Goal: Information Seeking & Learning: Check status

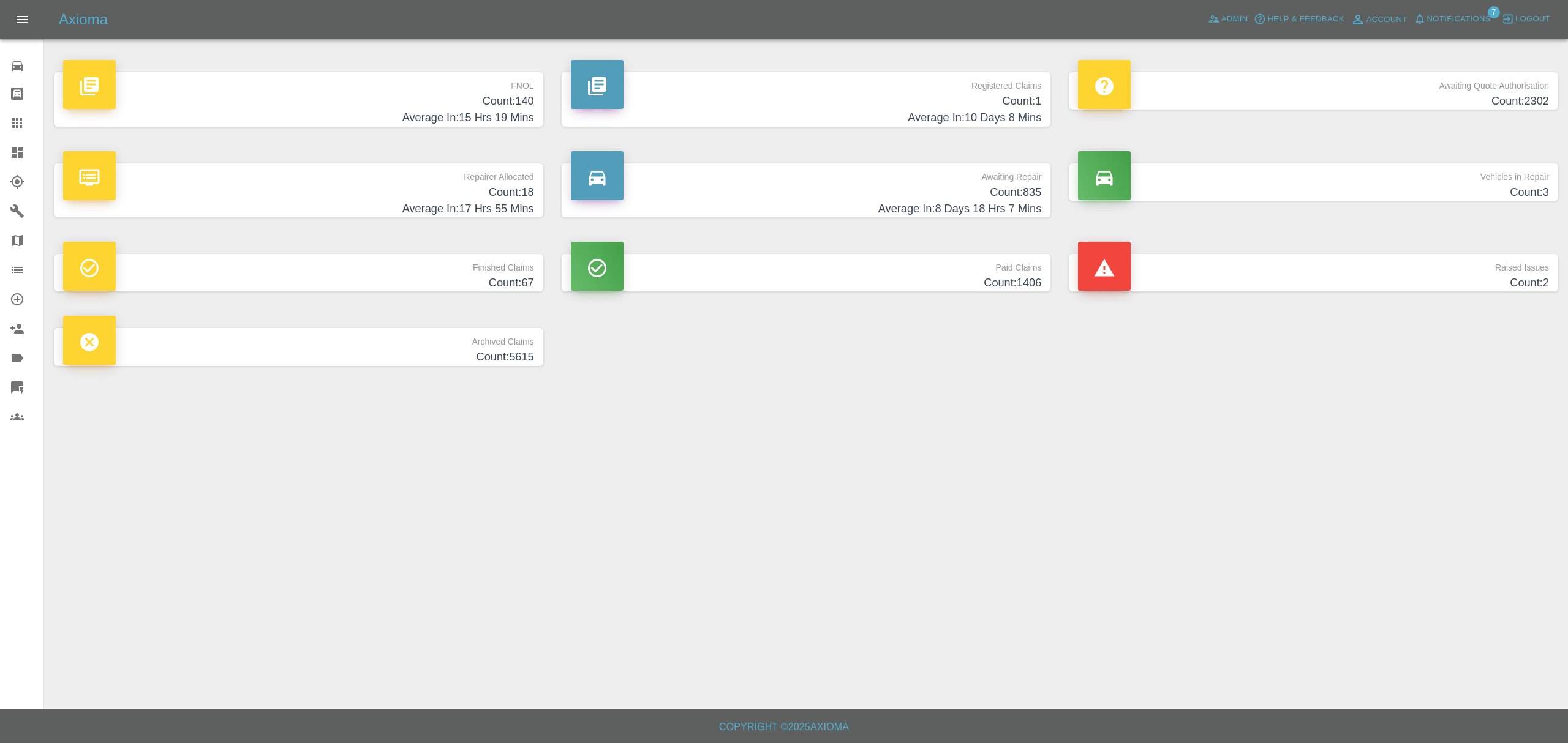
click at [1248, 445] on main "FNOL Count: 140 Average In: 15 Hrs 19 Mins Registered Claims Count: 1 Average I…" at bounding box center [784, 354] width 1568 height 708
click at [6, 142] on link "Dashboard" at bounding box center [22, 152] width 44 height 30
click at [1457, 24] on span "Notifications" at bounding box center [1458, 19] width 63 height 14
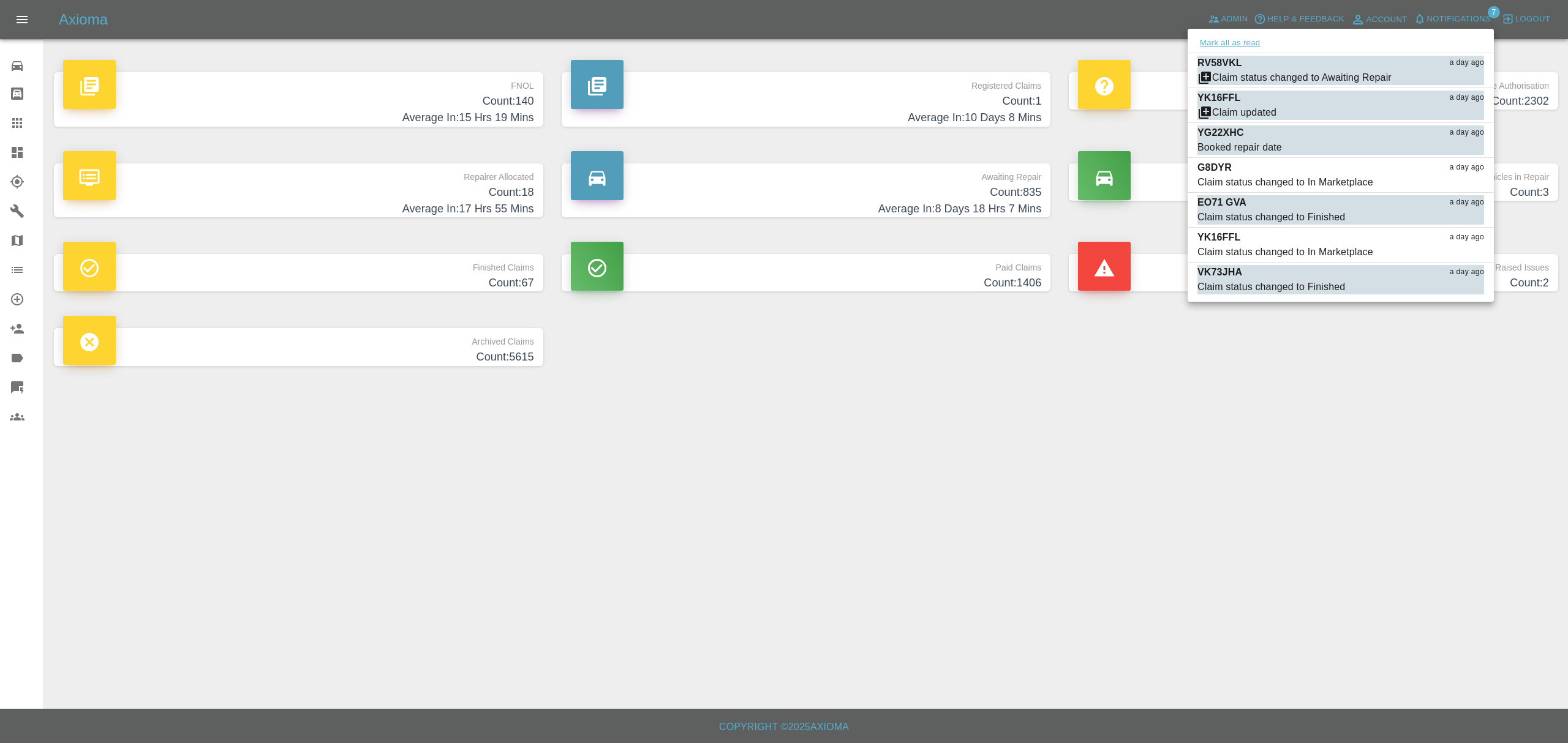
click at [1243, 47] on button "Mark all as read" at bounding box center [1230, 43] width 65 height 14
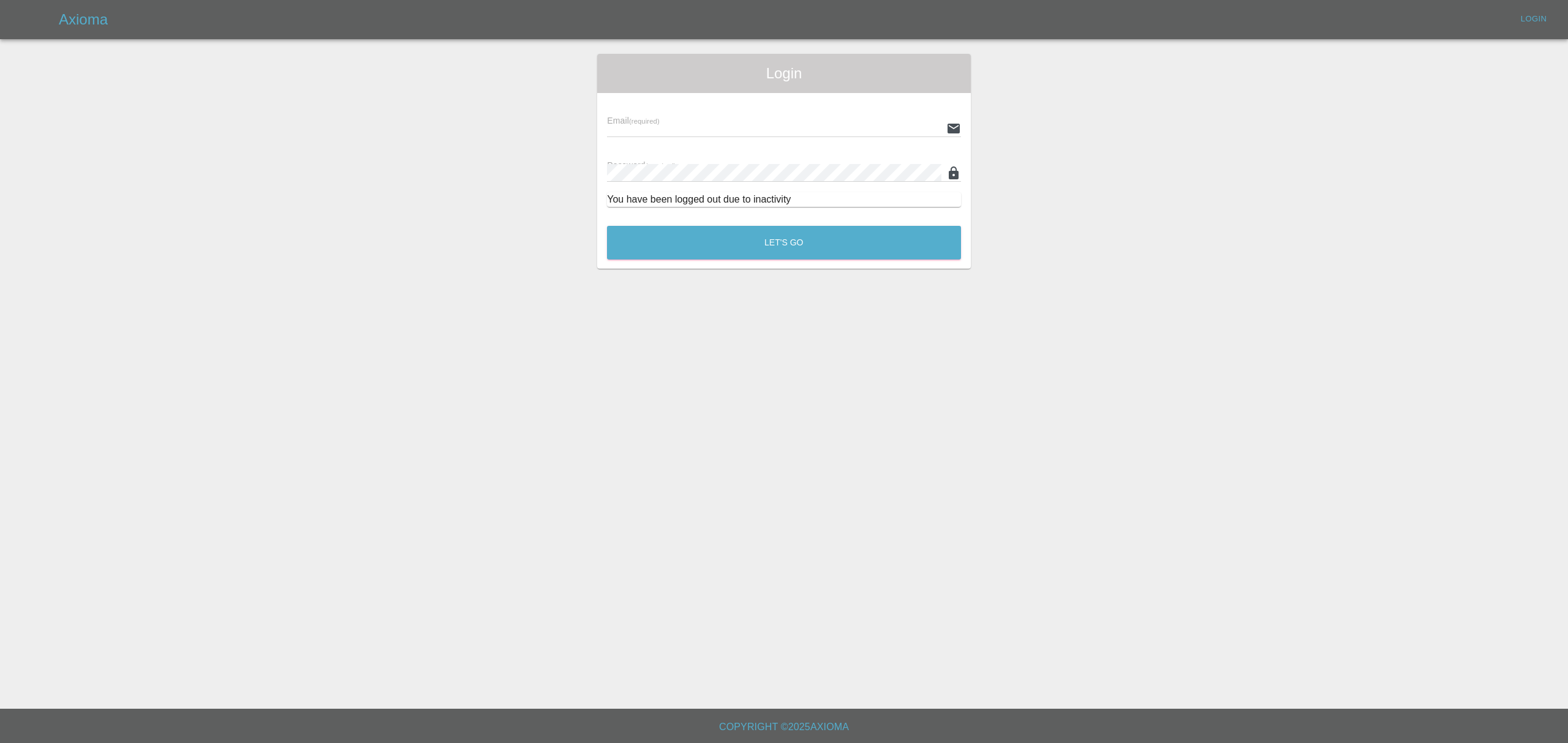
type input "[PERSON_NAME][EMAIL_ADDRESS][DOMAIN_NAME]"
click at [1191, 593] on main "Login Email (required) [PERSON_NAME][EMAIL_ADDRESS][DOMAIN_NAME] Password (requ…" at bounding box center [784, 354] width 1568 height 708
click at [784, 255] on button "Let's Go" at bounding box center [784, 243] width 354 height 34
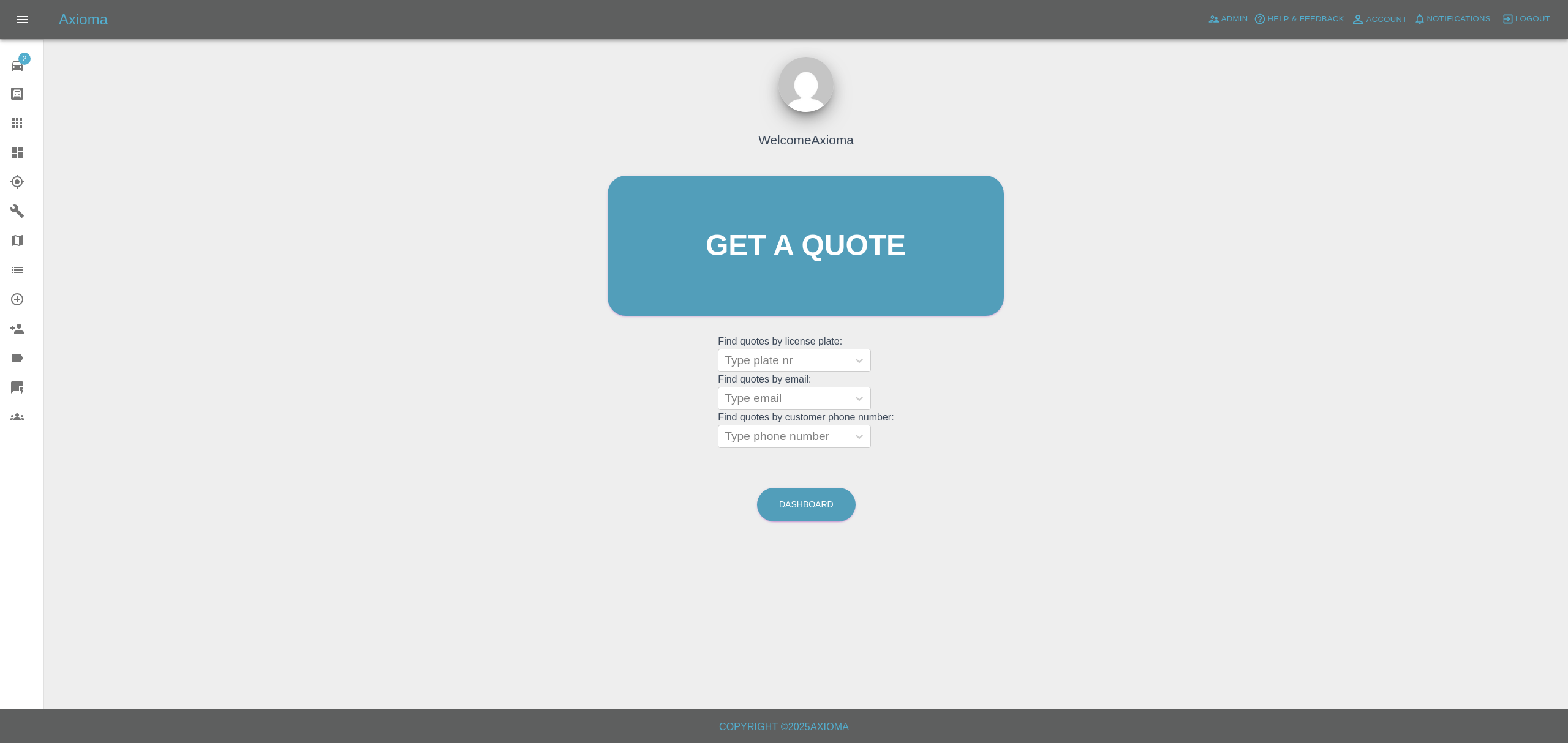
click at [25, 150] on div at bounding box center [27, 152] width 35 height 15
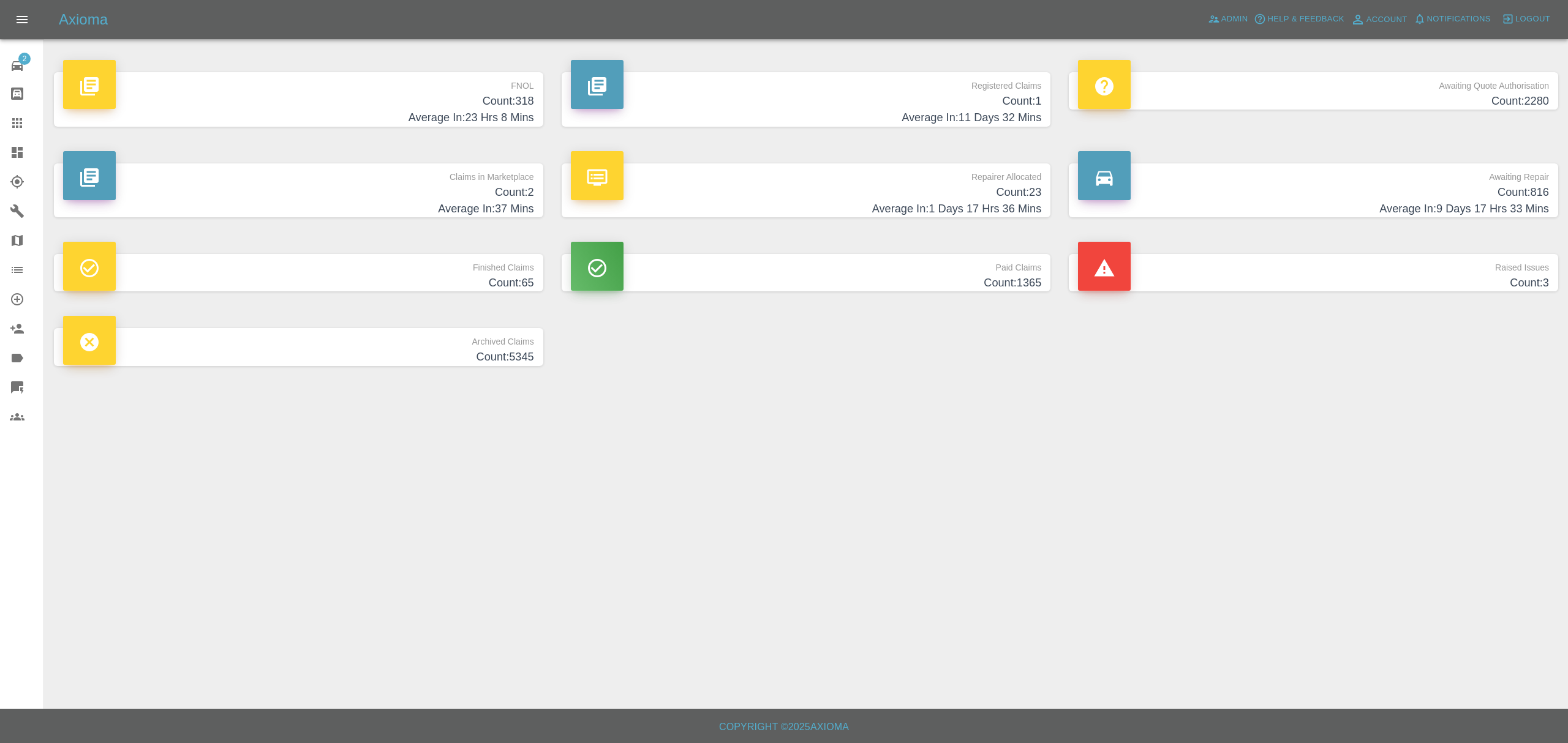
click at [430, 187] on h4 "Count: 2" at bounding box center [299, 192] width 471 height 17
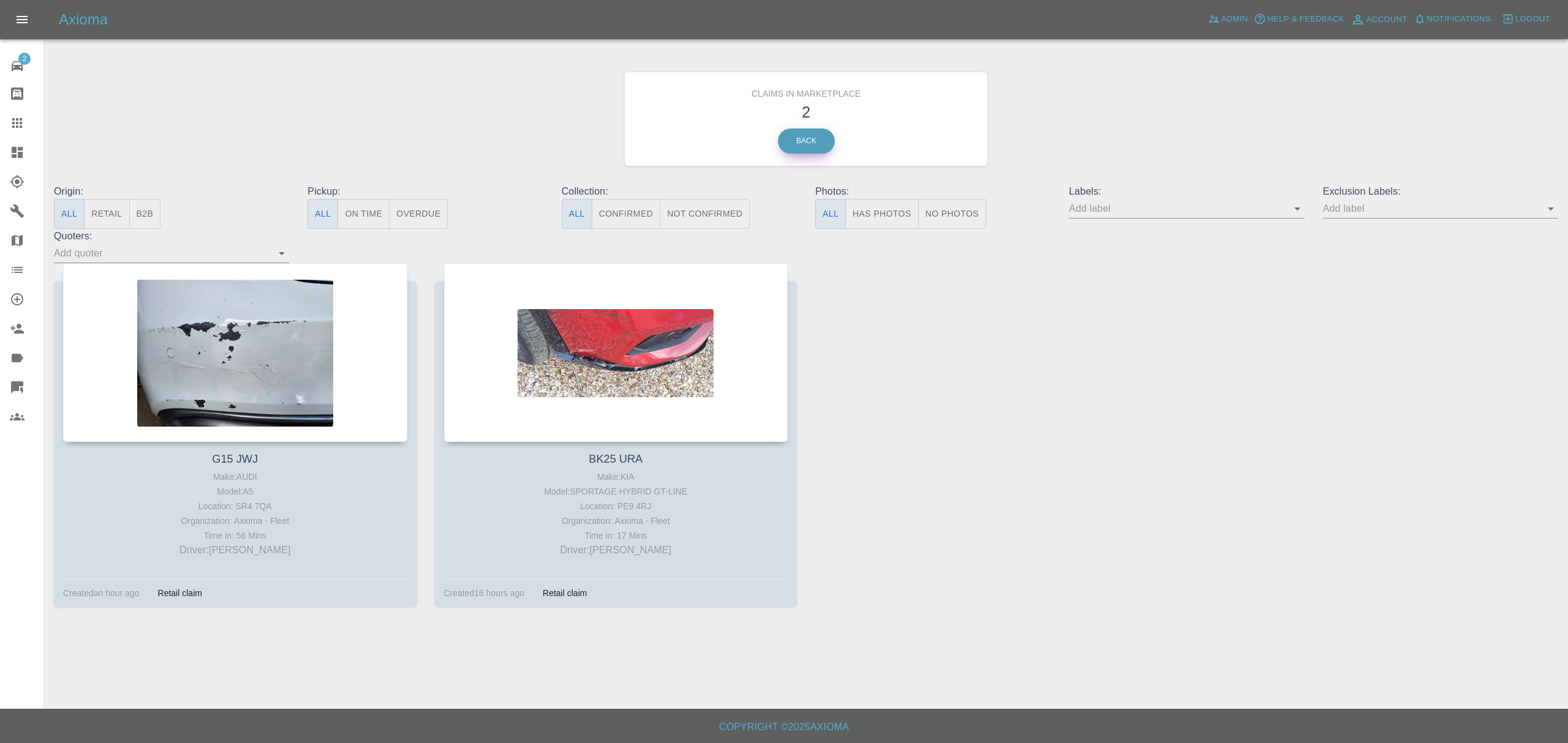
click at [797, 147] on link "Back" at bounding box center [807, 140] width 57 height 25
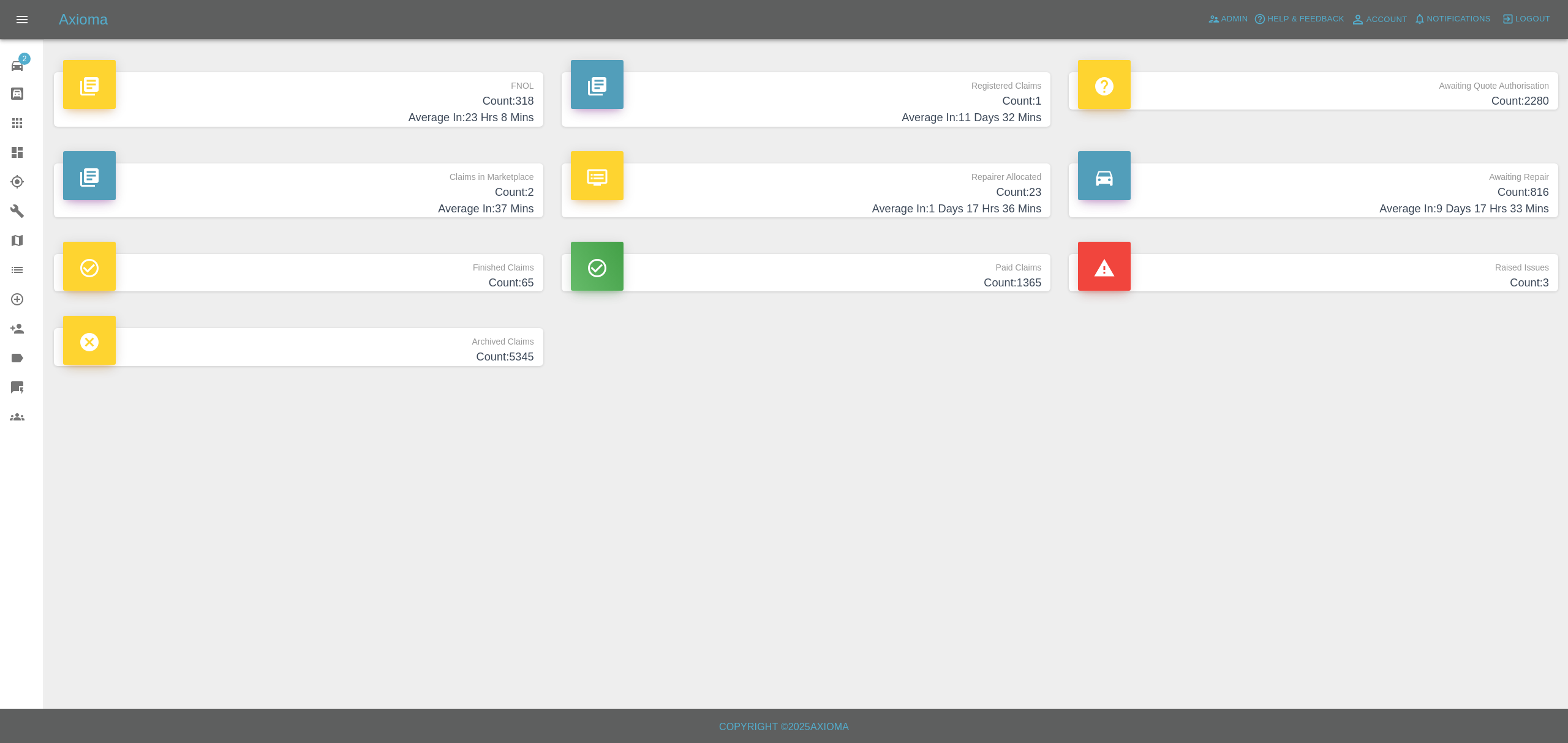
click at [517, 114] on h4 "Average In: 23 Hrs 8 Mins" at bounding box center [299, 118] width 471 height 17
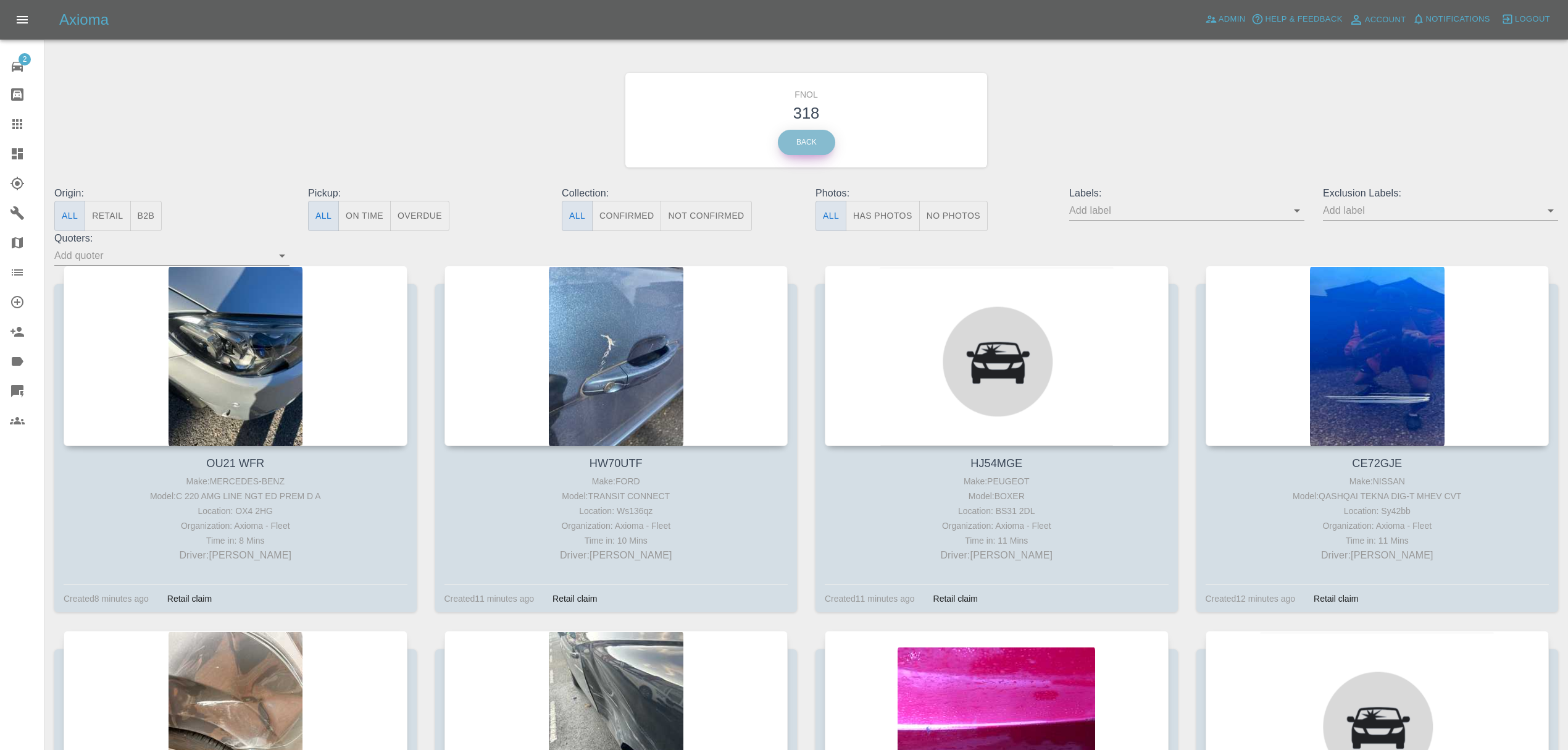
click at [805, 140] on link "Back" at bounding box center [806, 142] width 58 height 25
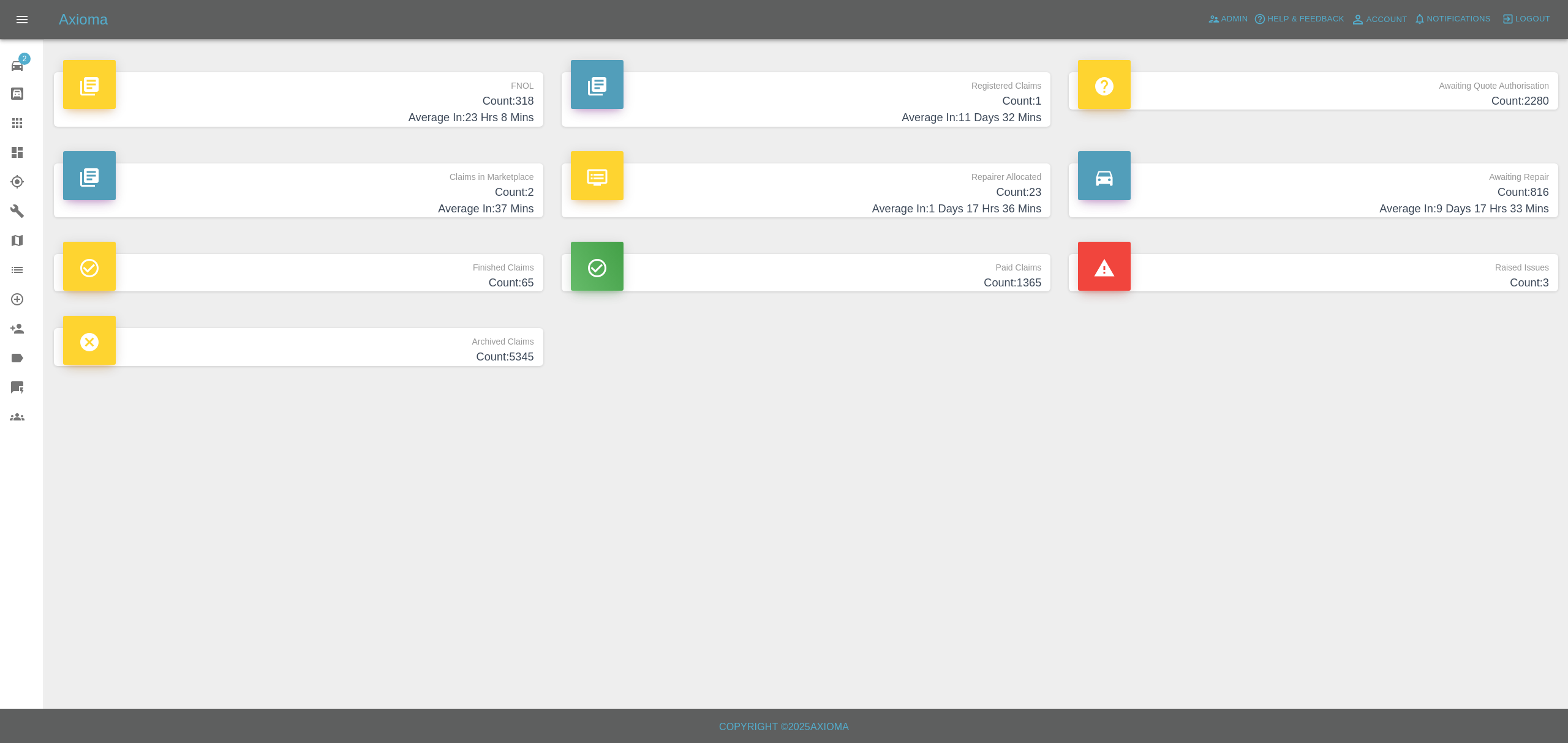
click at [1465, 87] on p "Awaiting Quote Authorisation" at bounding box center [1313, 82] width 471 height 21
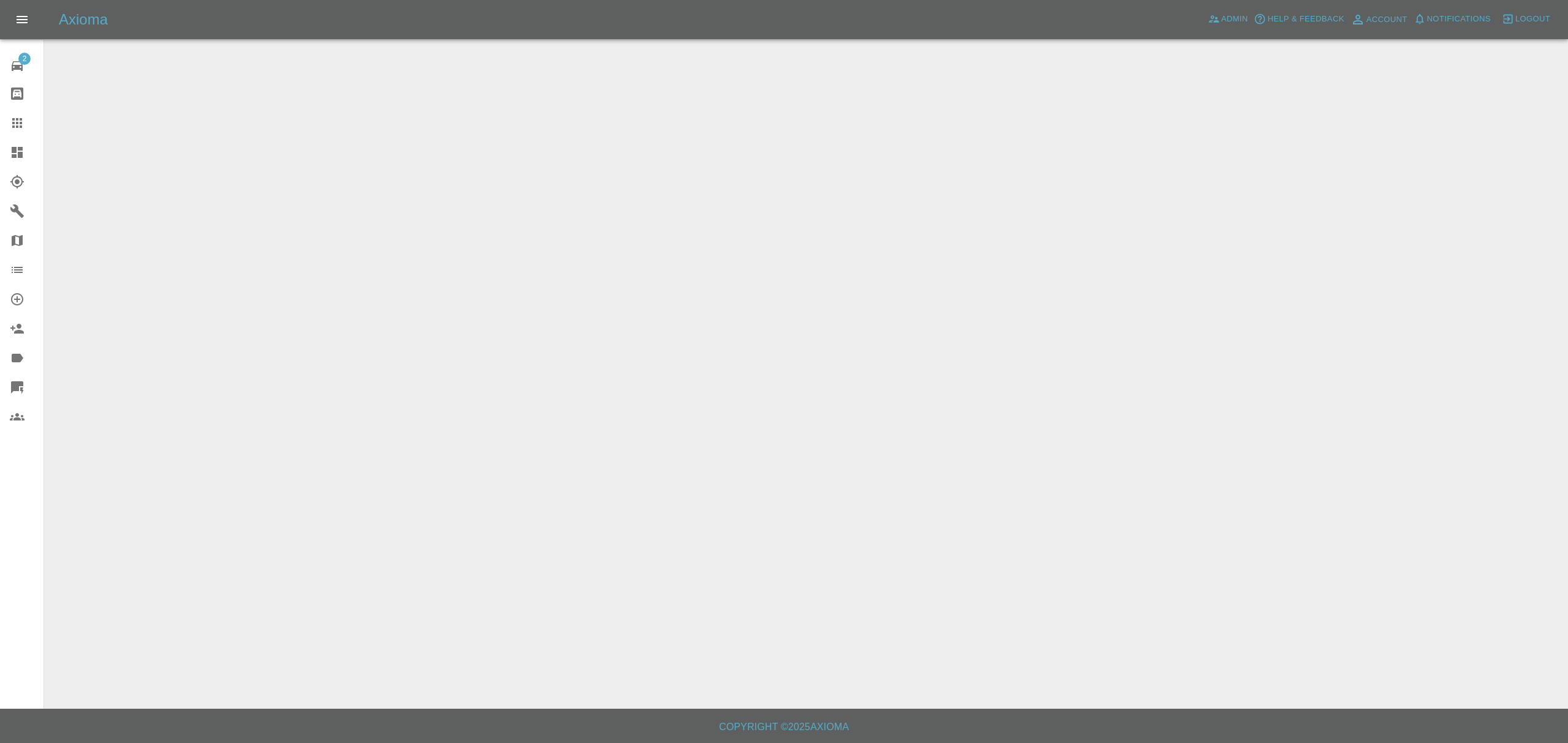
click at [13, 159] on icon at bounding box center [17, 152] width 15 height 15
